Goal: Information Seeking & Learning: Learn about a topic

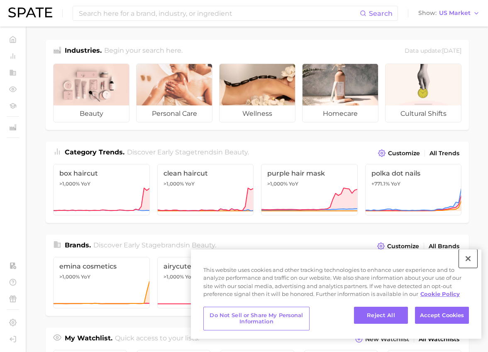
click at [467, 255] on button "Close" at bounding box center [468, 258] width 18 height 18
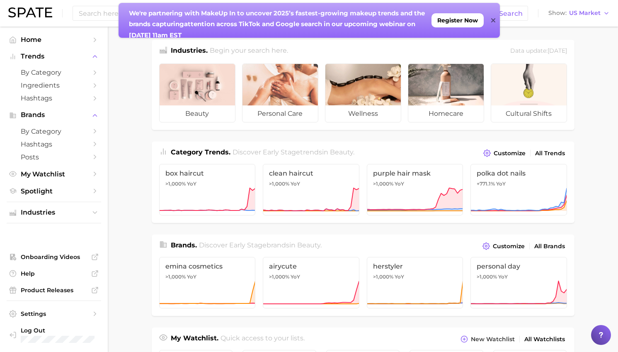
click at [487, 20] on div "We're partnering with MakeUp In to un cover 2025’s fastest-growing makeup trend…" at bounding box center [310, 20] width 382 height 35
click at [487, 21] on icon at bounding box center [493, 20] width 4 height 7
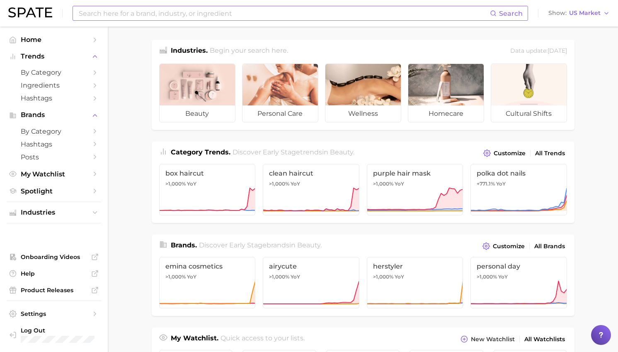
click at [255, 13] on input at bounding box center [284, 13] width 412 height 14
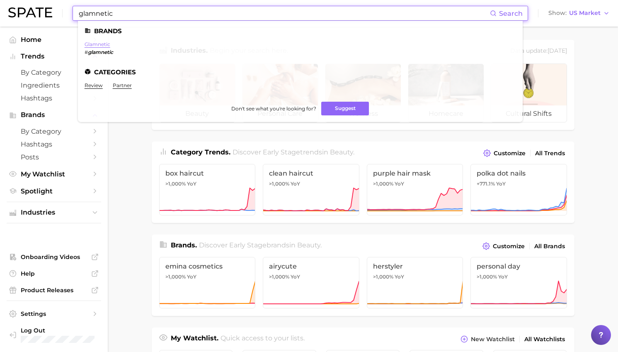
type input "glamnetic"
click at [101, 43] on link "glamnetic" at bounding box center [98, 44] width 26 height 6
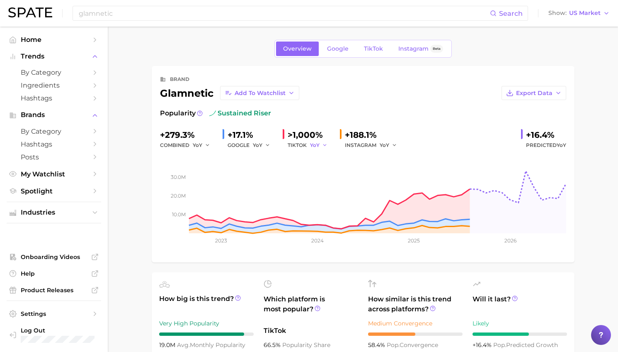
click at [323, 146] on icon "button" at bounding box center [325, 145] width 6 height 6
click at [365, 96] on div "Export Data" at bounding box center [432, 93] width 267 height 14
drag, startPoint x: 289, startPoint y: 133, endPoint x: 318, endPoint y: 134, distance: 29.0
click at [319, 134] on span ">1,000%" at bounding box center [305, 135] width 35 height 10
click at [322, 144] on icon "button" at bounding box center [325, 145] width 6 height 6
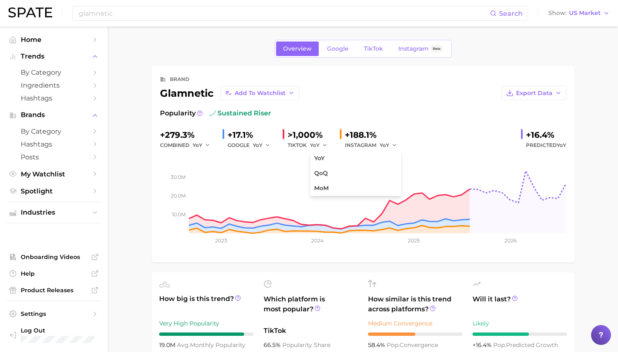
click at [379, 114] on div "Popularity sustained riser" at bounding box center [363, 113] width 406 height 10
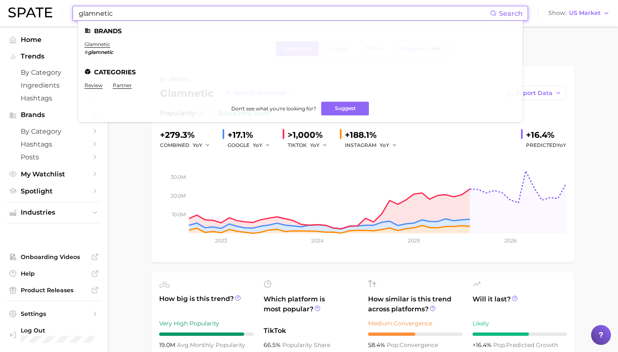
click at [215, 7] on input "glamnetic" at bounding box center [284, 13] width 412 height 14
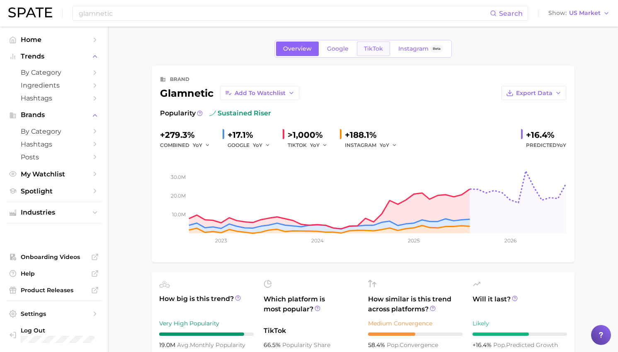
click at [376, 46] on span "TikTok" at bounding box center [373, 48] width 19 height 7
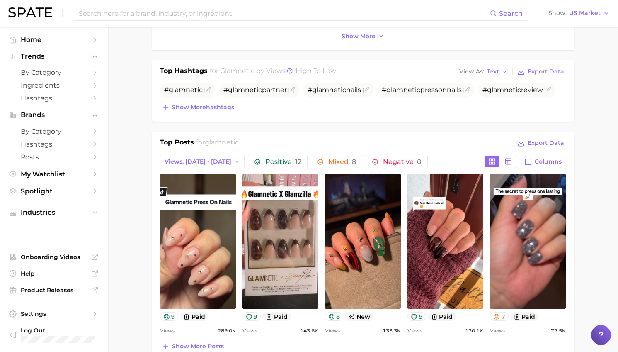
scroll to position [257, 0]
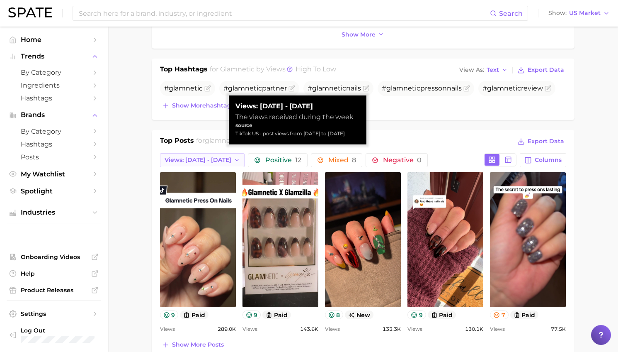
click at [200, 165] on button "Views: [DATE] - [DATE]" at bounding box center [202, 160] width 85 height 14
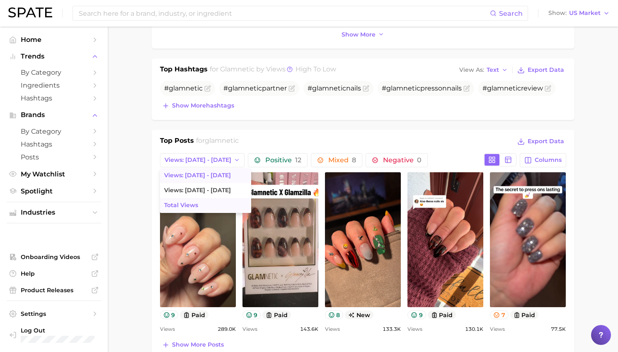
click at [185, 204] on span "Total Views" at bounding box center [181, 205] width 34 height 7
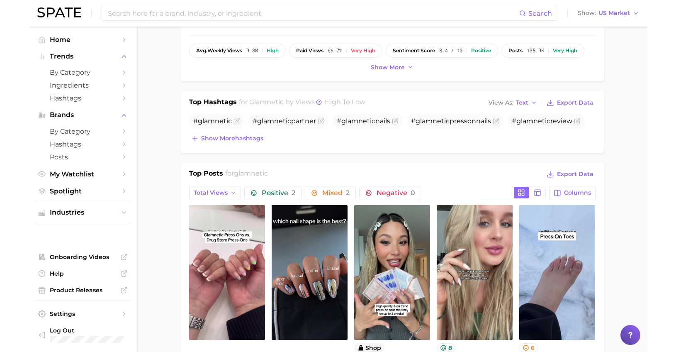
scroll to position [0, 0]
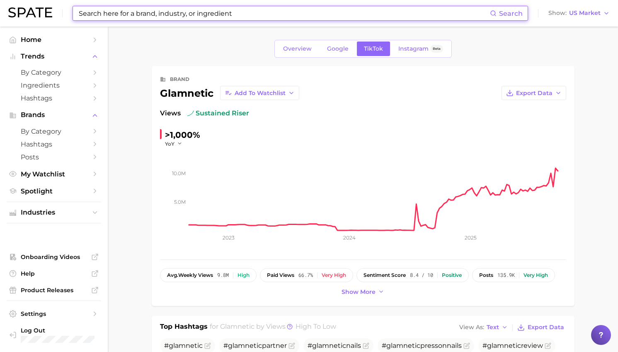
click at [189, 12] on input at bounding box center [284, 13] width 412 height 14
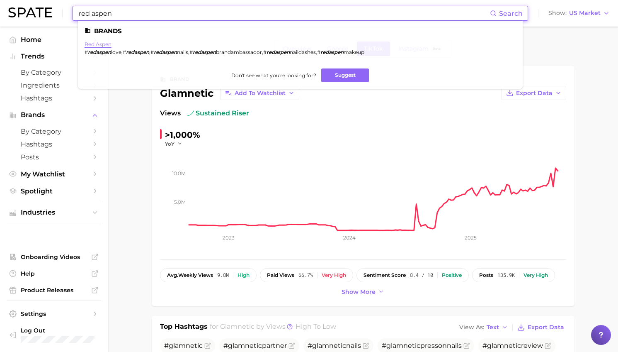
type input "red aspen"
click at [104, 42] on link "red aspen" at bounding box center [98, 44] width 27 height 6
